Goal: Task Accomplishment & Management: Complete application form

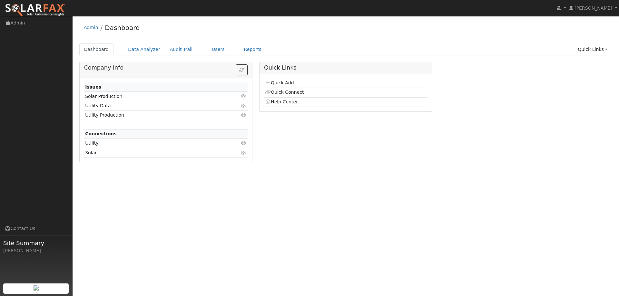
click at [276, 84] on link "Quick Add" at bounding box center [279, 82] width 29 height 5
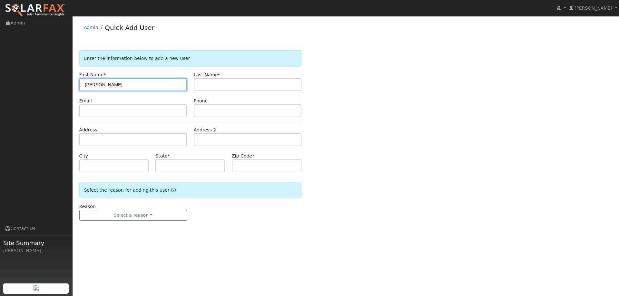
type input "[PERSON_NAME]"
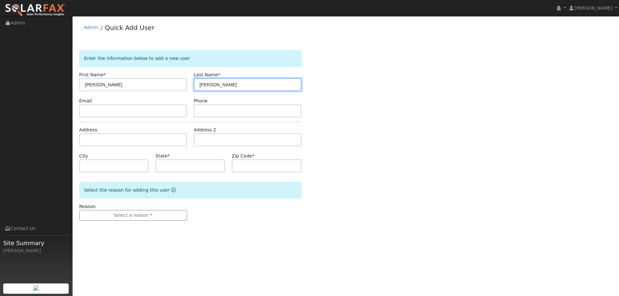
type input "[PERSON_NAME]"
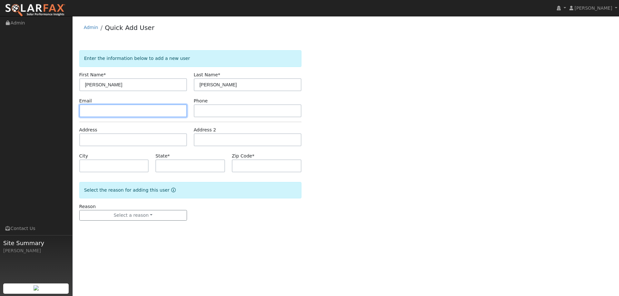
paste input "msctalex@yahoo.com"
type input "msctalex@yahoo.com"
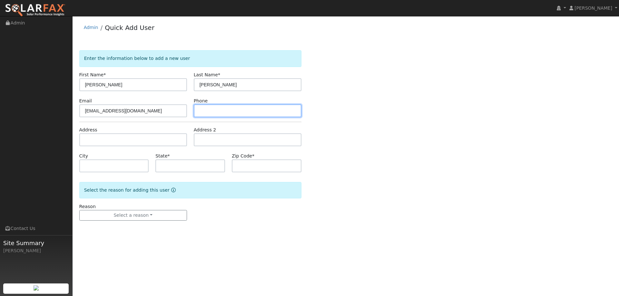
click at [195, 110] on input "text" at bounding box center [248, 110] width 108 height 13
paste input "(707) 933-6201"
type input "(707) 933-6201"
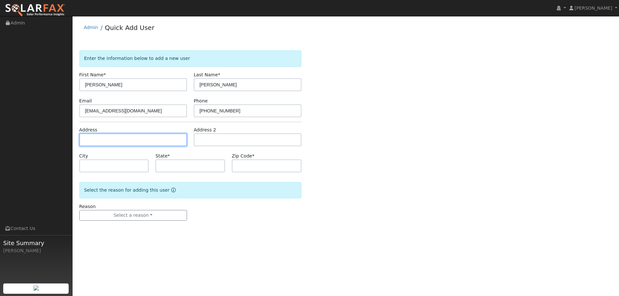
click at [160, 141] on input "text" at bounding box center [133, 139] width 108 height 13
paste input "1725 Rio Grande Way"
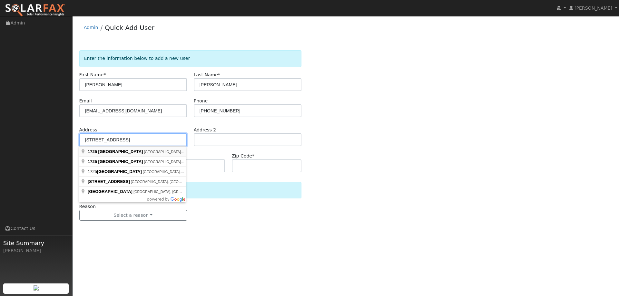
type input "1725 Rio Grande Way"
type input "American Canyon"
type input "CA"
type input "94503"
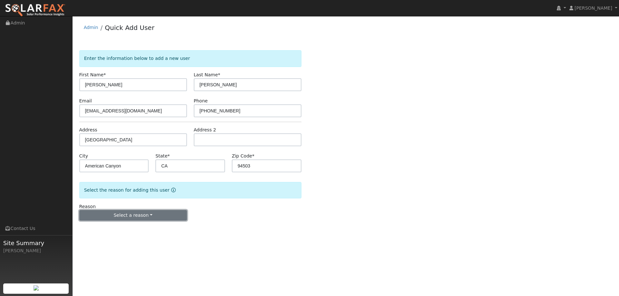
click at [147, 211] on button "Select a reason" at bounding box center [133, 215] width 108 height 11
click at [127, 226] on link "New lead" at bounding box center [115, 228] width 71 height 9
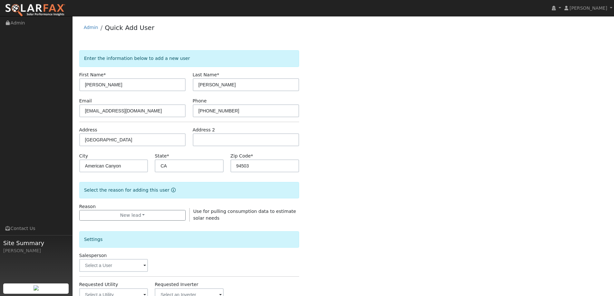
scroll to position [32, 0]
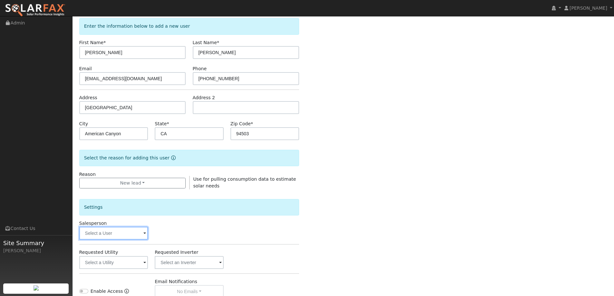
click at [134, 233] on input "text" at bounding box center [113, 233] width 69 height 13
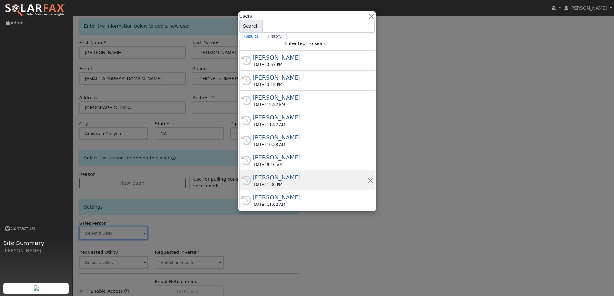
scroll to position [4, 0]
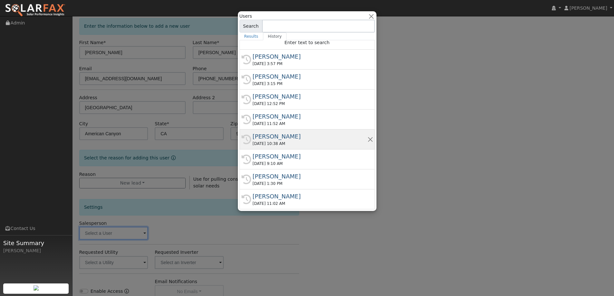
click at [301, 139] on div "Adam Hedemark" at bounding box center [310, 136] width 115 height 9
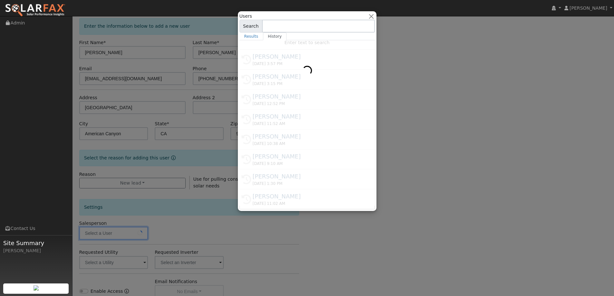
type input "Adam Hedemark"
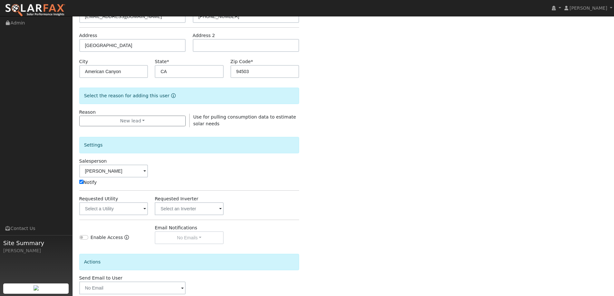
scroll to position [97, 0]
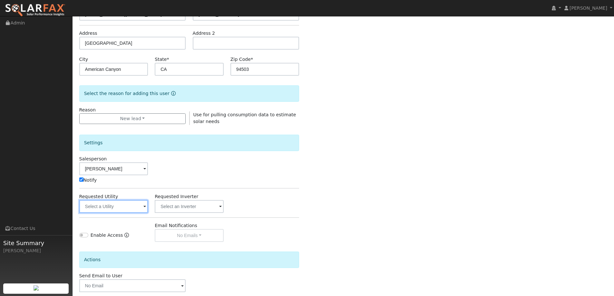
click at [130, 209] on input "text" at bounding box center [113, 206] width 69 height 13
click at [132, 210] on input "text" at bounding box center [113, 206] width 69 height 13
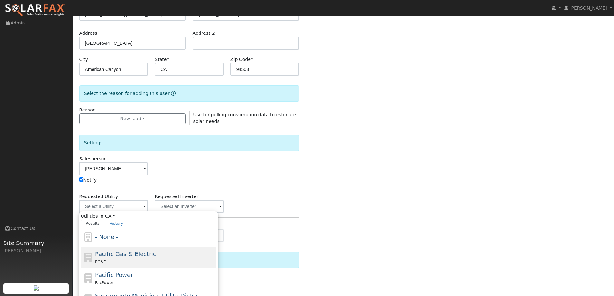
click at [132, 251] on span "Pacific Gas & Electric" at bounding box center [125, 254] width 61 height 7
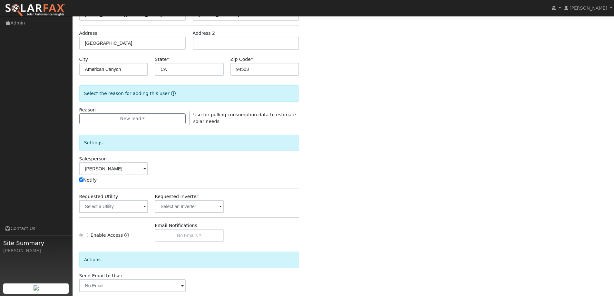
type input "Pacific Gas & Electric"
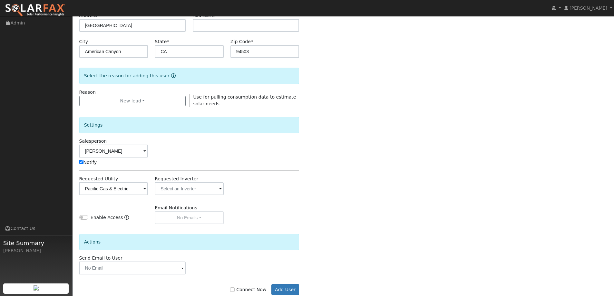
scroll to position [130, 0]
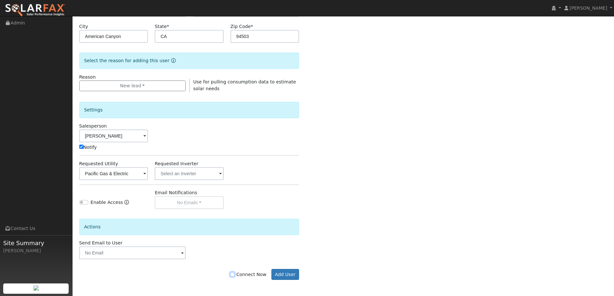
click at [235, 273] on input "Connect Now" at bounding box center [232, 274] width 5 height 5
checkbox input "true"
click at [281, 276] on button "Add User" at bounding box center [285, 274] width 28 height 11
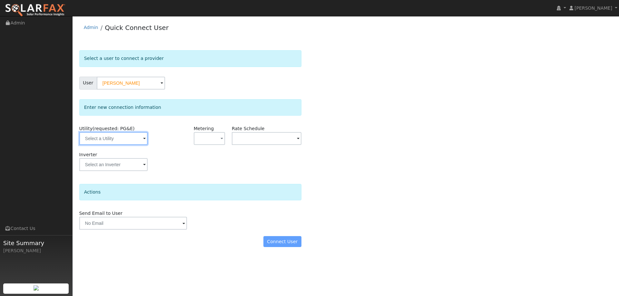
click at [135, 143] on input "text" at bounding box center [113, 138] width 68 height 13
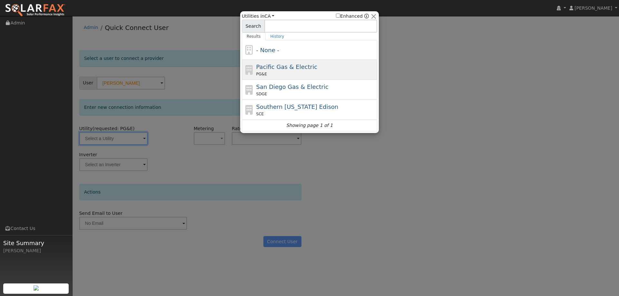
click at [277, 73] on div "PG&E" at bounding box center [316, 74] width 120 height 6
type input "PG&E"
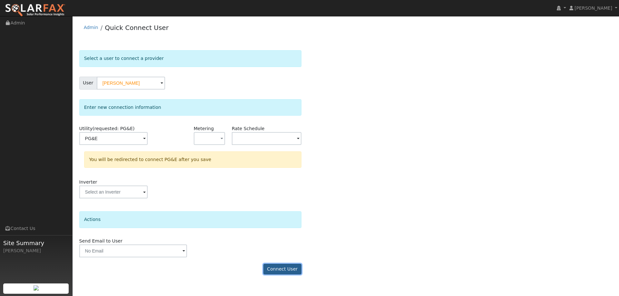
click at [273, 270] on button "Connect User" at bounding box center [282, 269] width 38 height 11
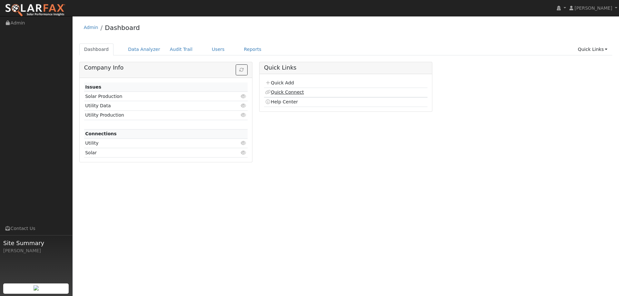
click at [288, 91] on link "Quick Connect" at bounding box center [284, 92] width 39 height 5
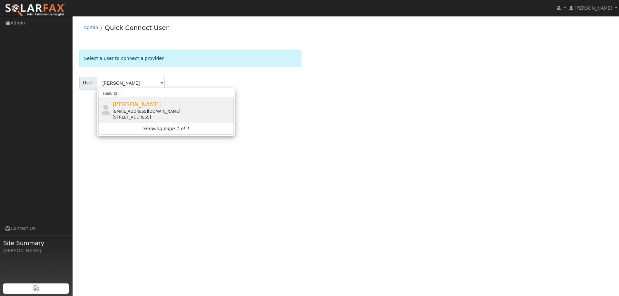
click at [128, 113] on div "[EMAIL_ADDRESS][DOMAIN_NAME]" at bounding box center [172, 112] width 120 height 6
type input "[PERSON_NAME]"
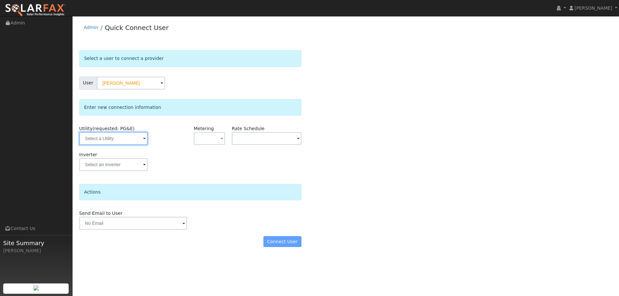
click at [132, 140] on input "text" at bounding box center [113, 138] width 68 height 13
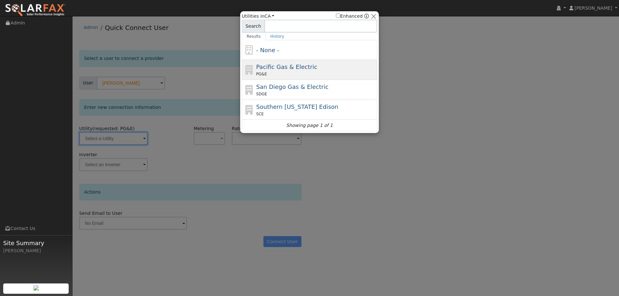
click at [272, 76] on div "PG&E" at bounding box center [316, 74] width 120 height 6
type input "PG&E"
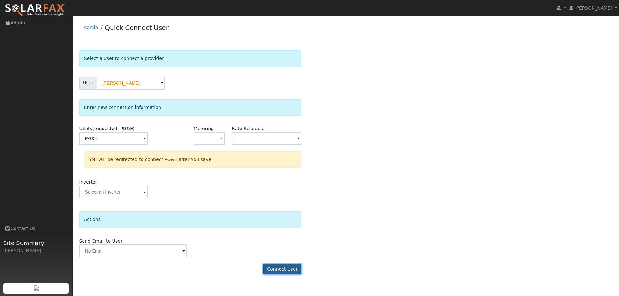
click at [275, 267] on button "Connect User" at bounding box center [282, 269] width 38 height 11
